Goal: Navigation & Orientation: Understand site structure

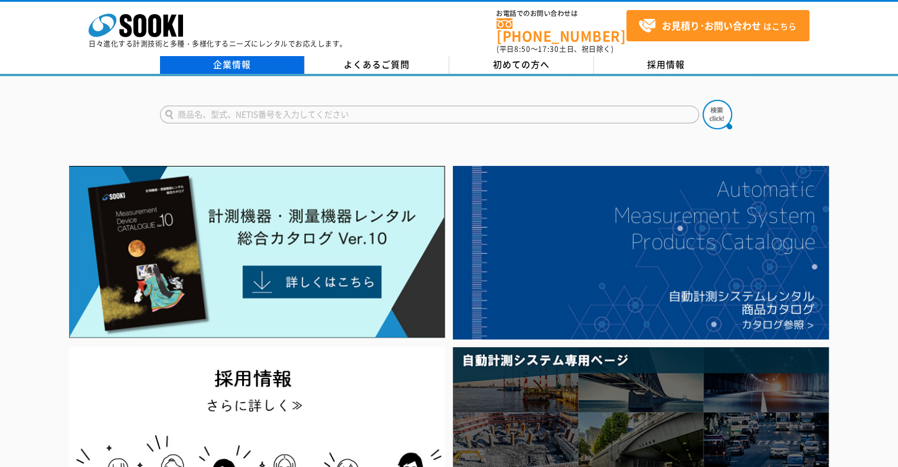
click at [291, 58] on link "企業情報" at bounding box center [232, 65] width 145 height 18
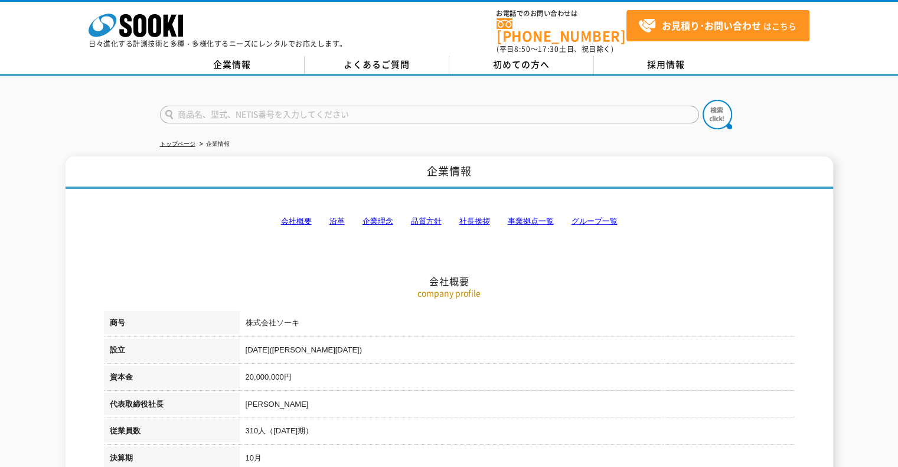
click at [405, 76] on div at bounding box center [449, 104] width 898 height 57
click at [268, 60] on link "企業情報" at bounding box center [232, 65] width 145 height 18
click at [135, 26] on icon at bounding box center [139, 25] width 13 height 23
